Goal: Task Accomplishment & Management: Manage account settings

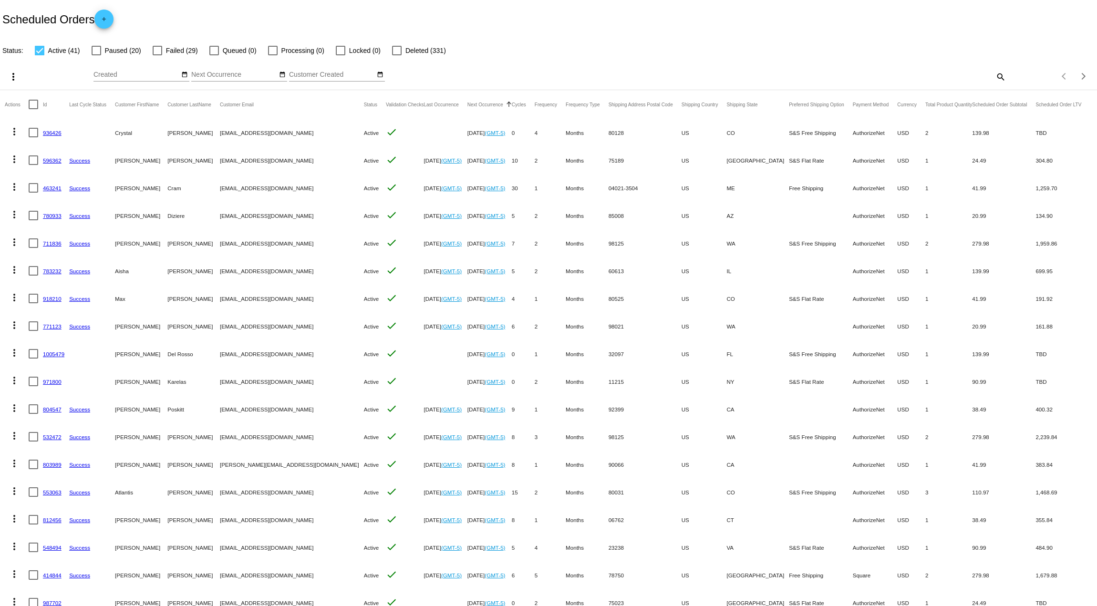
click at [998, 77] on mat-icon "search" at bounding box center [1000, 76] width 11 height 15
click at [801, 73] on input "Search" at bounding box center [869, 75] width 274 height 8
paste input "barber3550"
type input "barber3550"
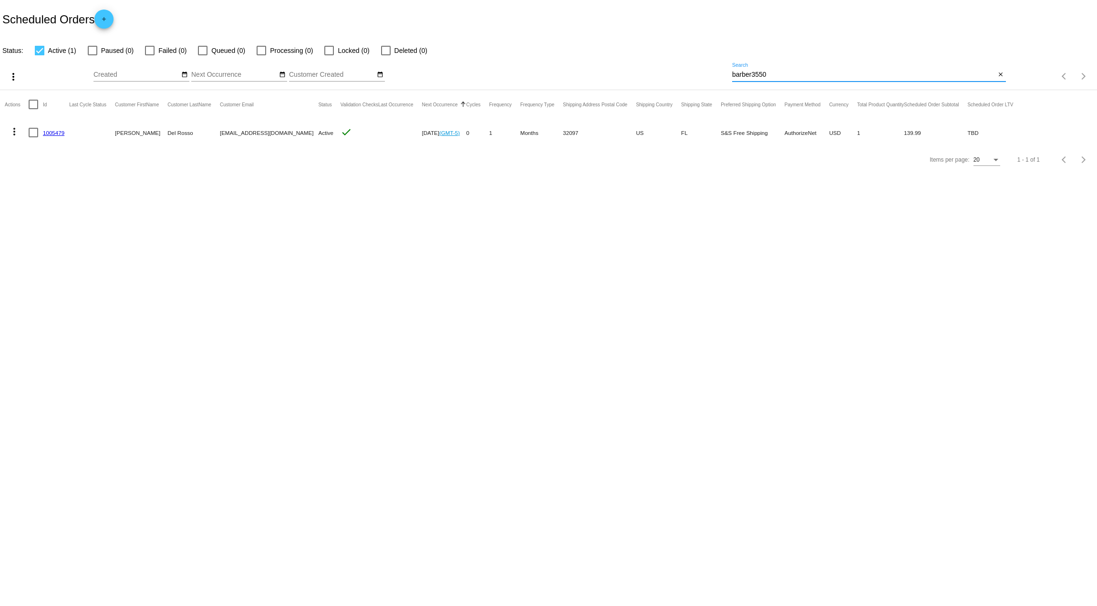
click at [15, 136] on mat-icon "more_vert" at bounding box center [14, 131] width 11 height 11
click at [41, 260] on div "info View Event Logs history View Cycles History cached Process Now edit View /…" at bounding box center [52, 200] width 95 height 122
click at [39, 250] on body "Scheduled Orders add Status: Active (1) Paused (0) Failed (0) Queued (0) Proces…" at bounding box center [548, 303] width 1097 height 606
click at [11, 134] on mat-icon "more_vert" at bounding box center [14, 131] width 11 height 11
click at [57, 248] on button "delete Delete" at bounding box center [52, 246] width 95 height 23
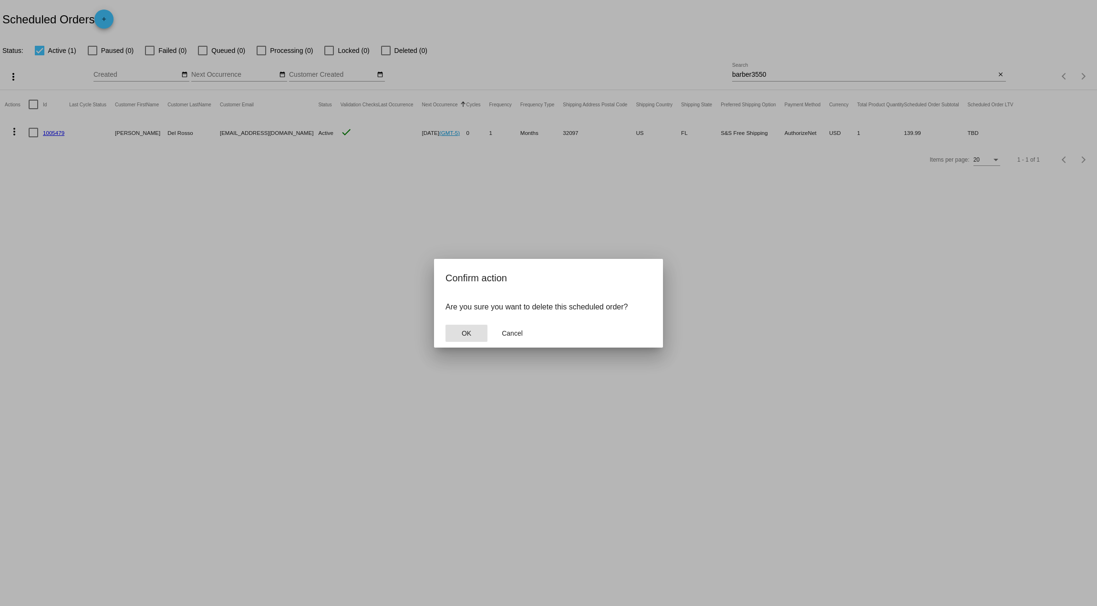
click at [467, 333] on span "OK" at bounding box center [467, 334] width 10 height 8
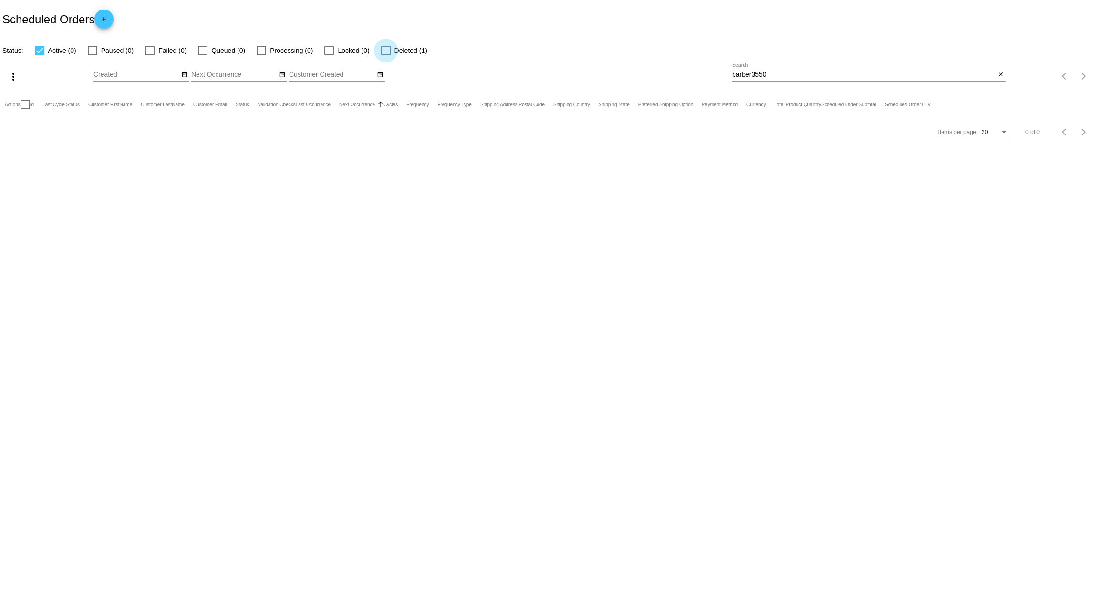
click at [387, 54] on div at bounding box center [386, 51] width 10 height 10
click at [386, 55] on input "Deleted (1)" at bounding box center [385, 55] width 0 height 0
checkbox input "true"
click at [62, 135] on link "1005479" at bounding box center [53, 133] width 21 height 6
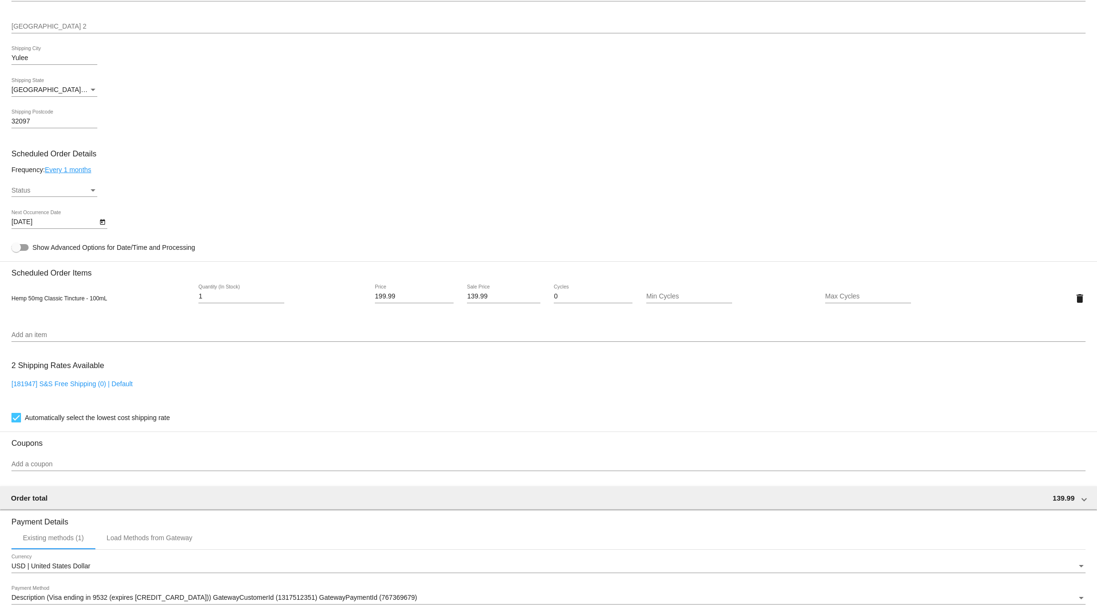
scroll to position [429, 0]
